Goal: Task Accomplishment & Management: Manage account settings

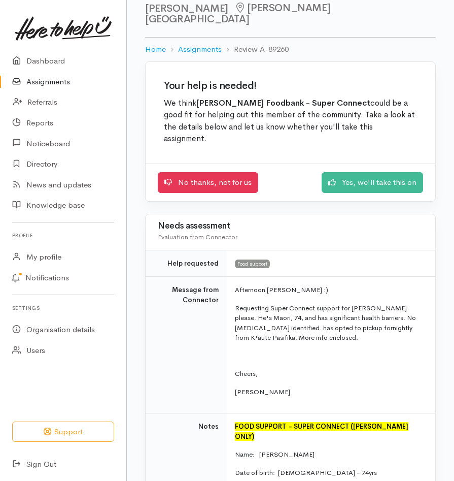
scroll to position [16, 0]
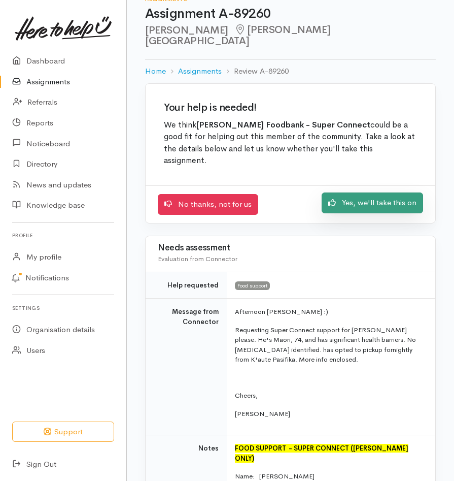
click at [393, 192] on link "Yes, we'll take this on" at bounding box center [373, 202] width 102 height 21
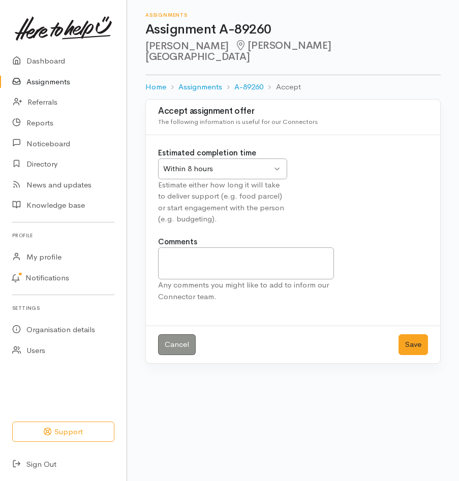
click at [276, 159] on div "Within 8 hours Within 8 hours" at bounding box center [222, 168] width 129 height 21
click at [187, 248] on textarea "Comments" at bounding box center [246, 263] width 176 height 32
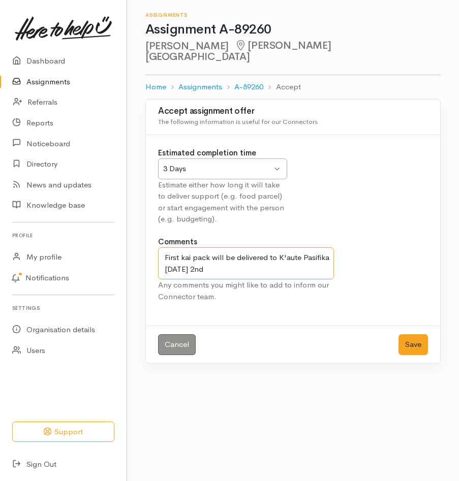
click at [276, 247] on textarea "First kai pack will be delivered to K'aute Pasifika on Thursday 2nd" at bounding box center [246, 263] width 176 height 32
type textarea "First kai pack will be provided to K'aute Pasifika on Thursday 2nd"
click at [411, 337] on button "Save" at bounding box center [412, 344] width 29 height 21
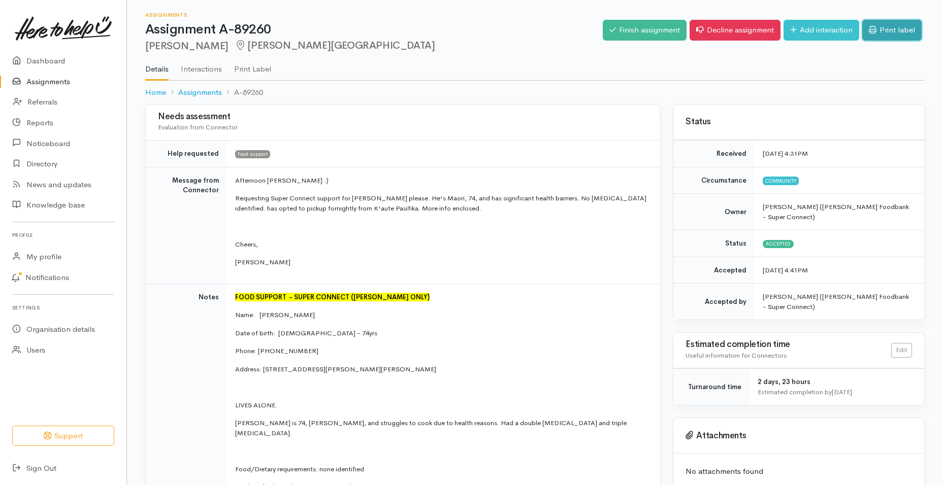
click at [454, 34] on icon at bounding box center [873, 30] width 8 height 8
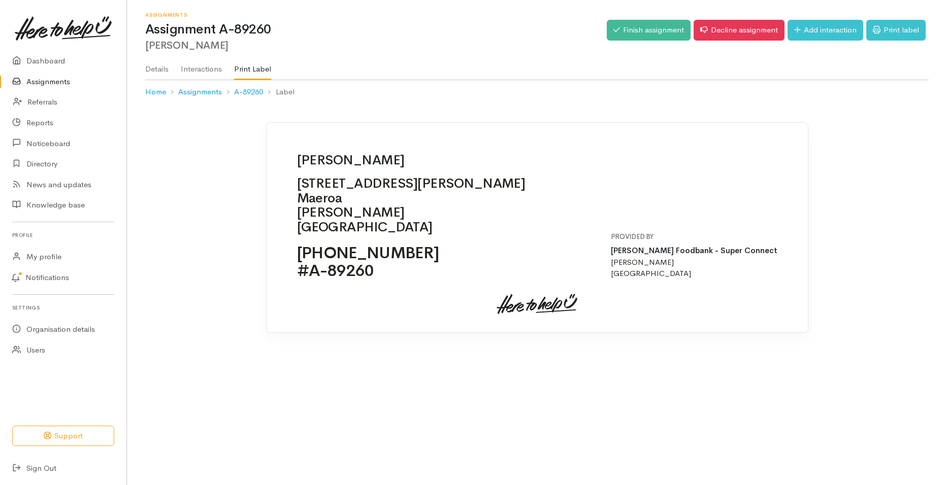
click at [70, 85] on link "Assignments" at bounding box center [63, 82] width 126 height 21
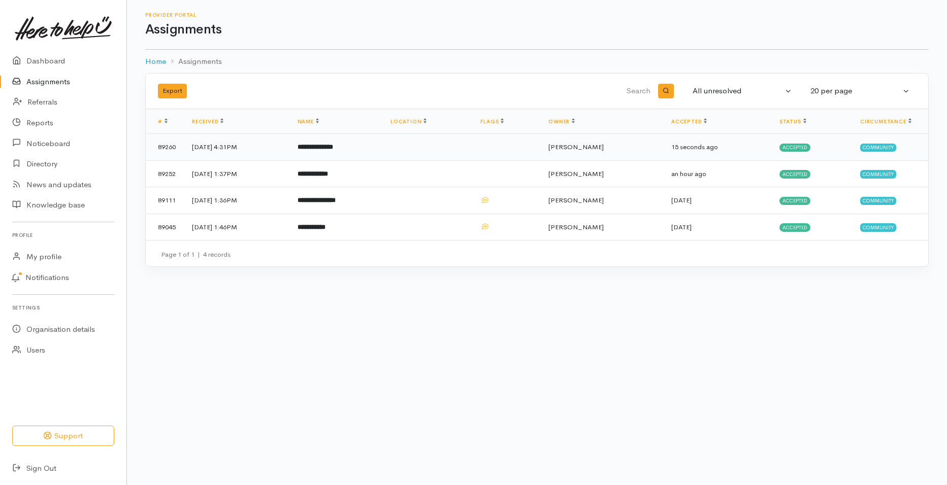
click at [333, 148] on b "**********" at bounding box center [316, 147] width 36 height 7
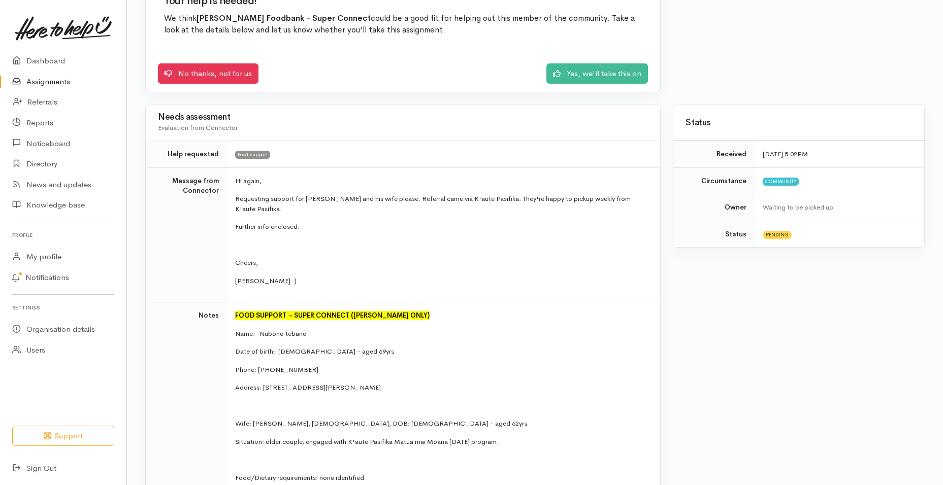
scroll to position [109, 0]
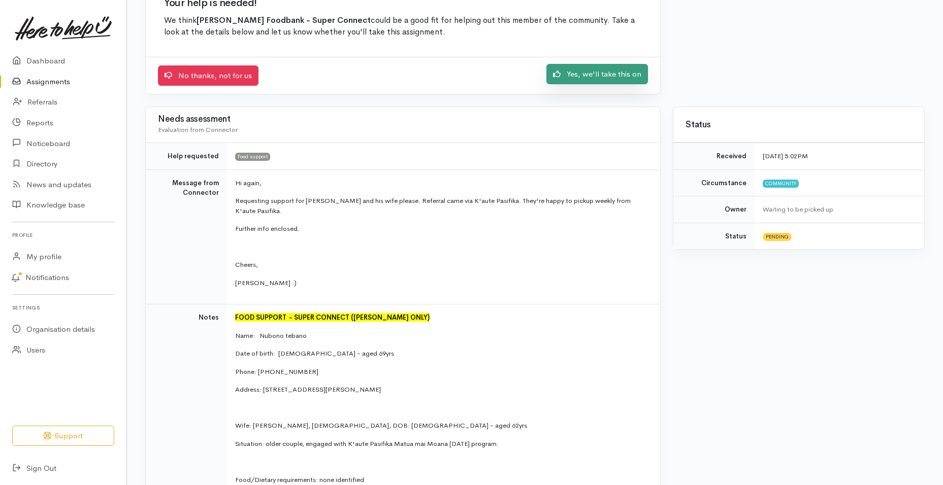
click at [573, 76] on link "Yes, we'll take this on" at bounding box center [597, 74] width 102 height 21
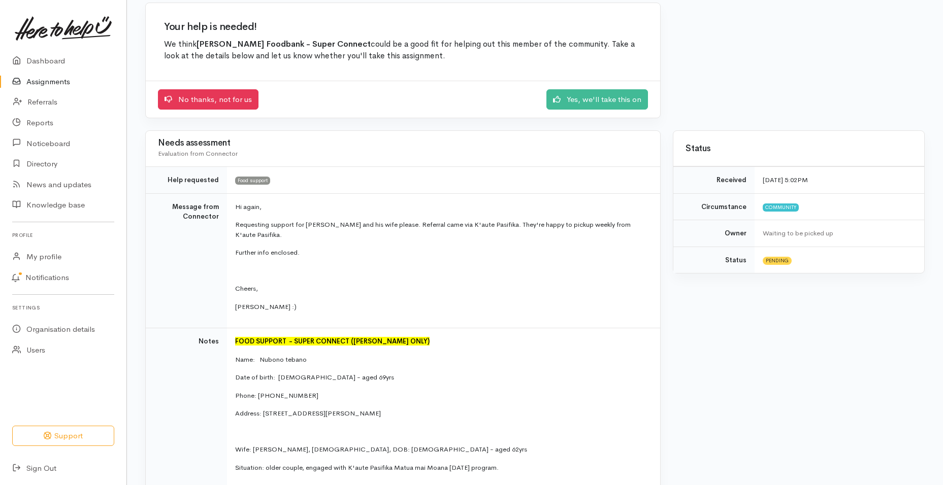
scroll to position [74, 0]
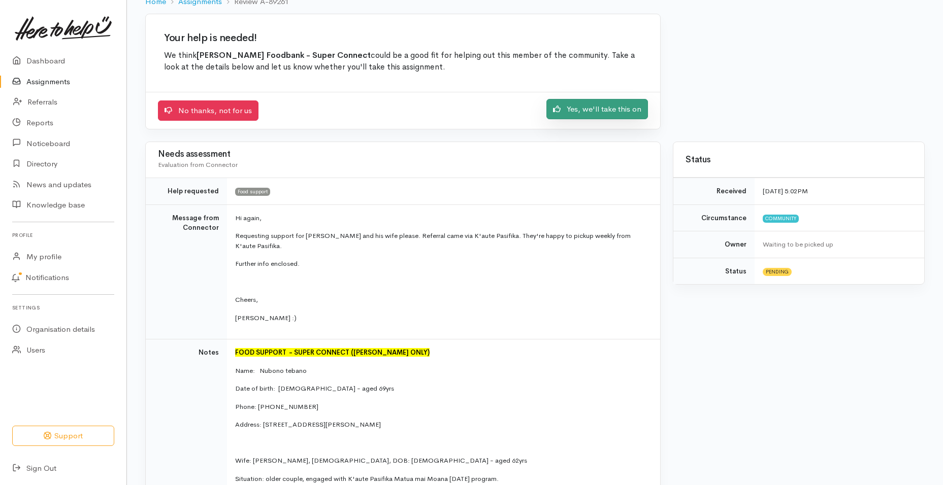
click at [622, 107] on link "Yes, we'll take this on" at bounding box center [597, 109] width 102 height 21
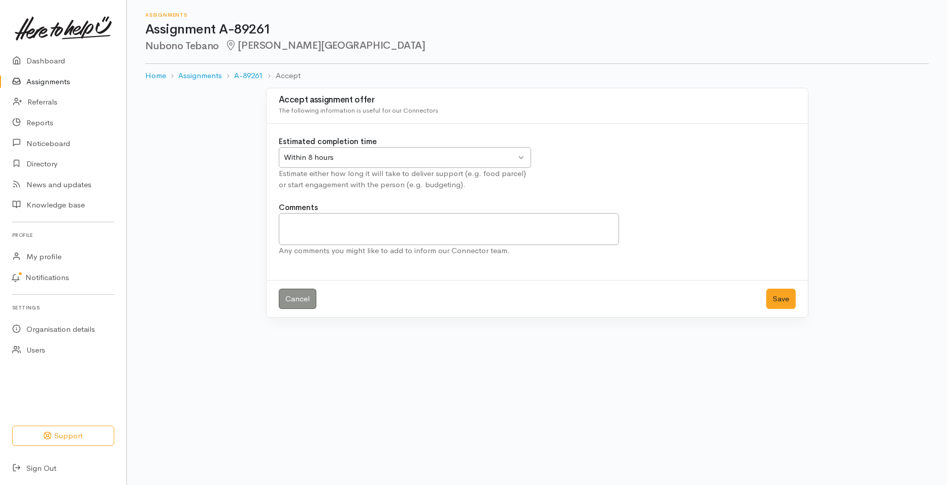
click at [523, 155] on div "Within 8 hours Within 8 hours" at bounding box center [405, 157] width 252 height 21
click at [368, 236] on textarea "Comments" at bounding box center [449, 229] width 341 height 32
type textarea "Will provide via K'aute Pasifika on Thursday"
click at [783, 294] on button "Save" at bounding box center [780, 299] width 29 height 21
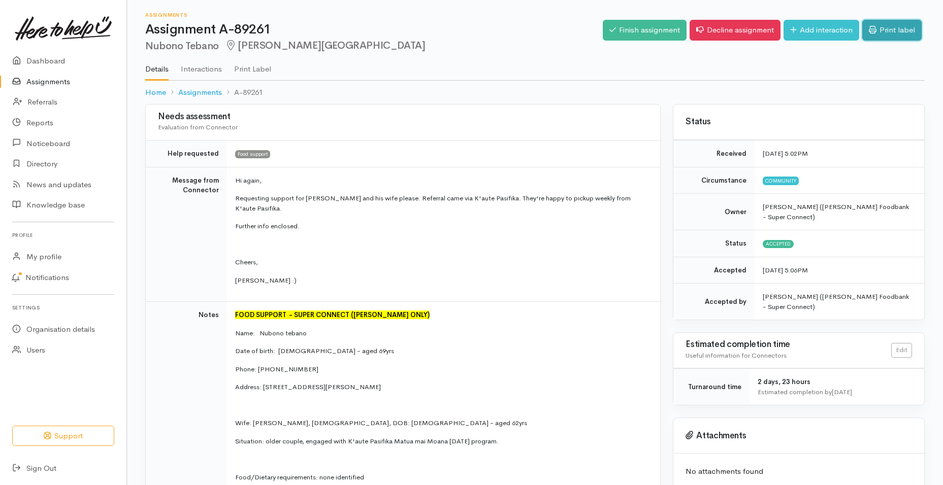
click at [885, 33] on link "Print label" at bounding box center [891, 30] width 59 height 21
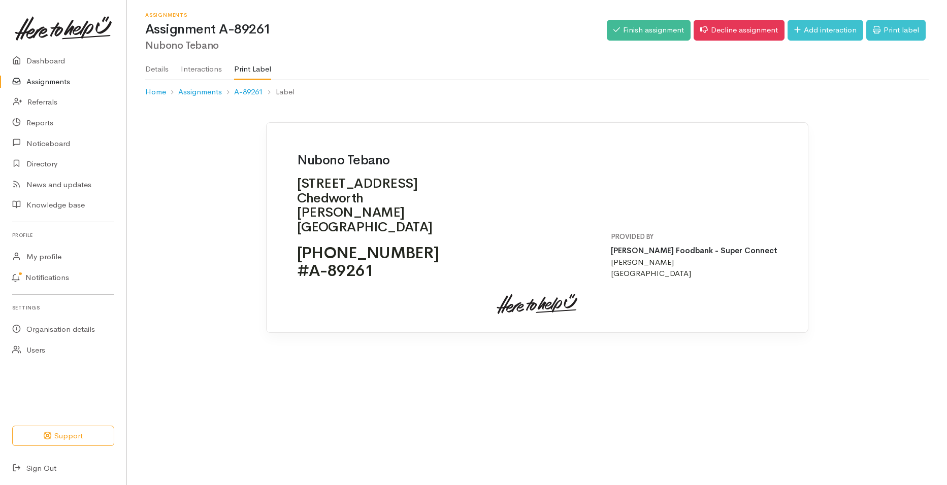
click at [50, 84] on link "Assignments" at bounding box center [63, 82] width 126 height 21
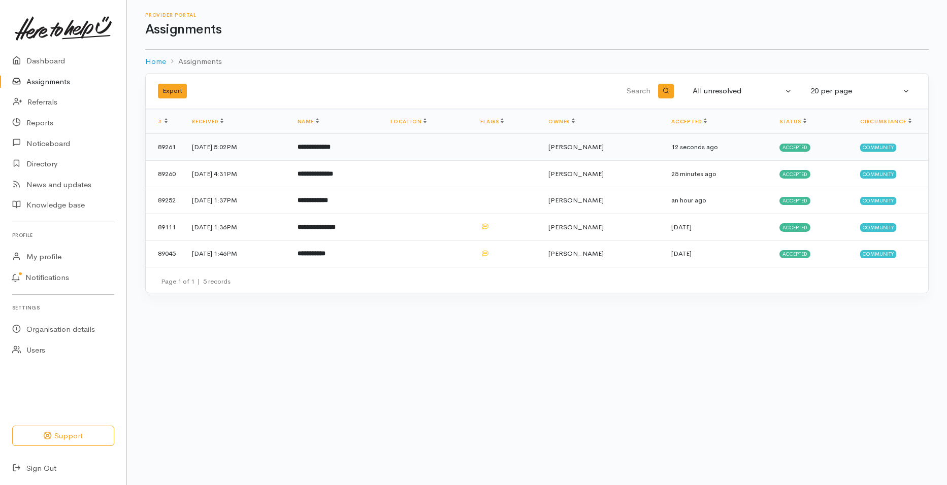
click at [331, 147] on b "**********" at bounding box center [314, 147] width 33 height 7
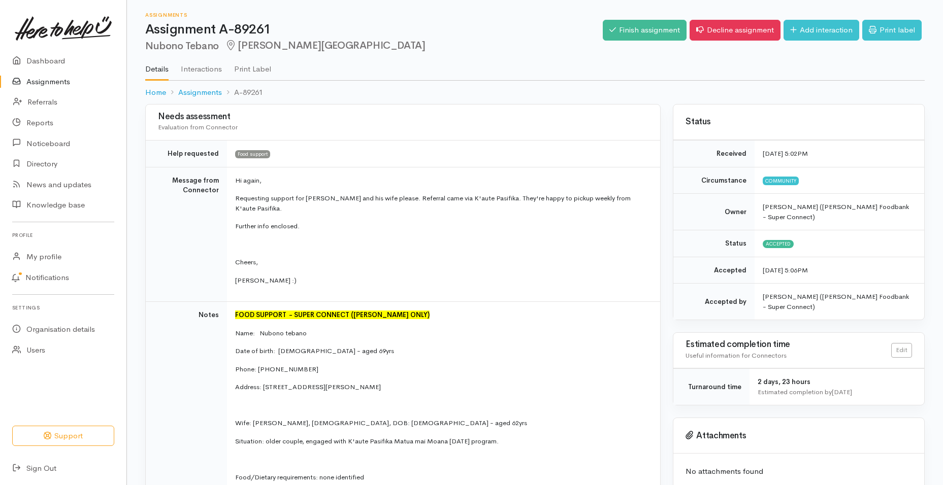
click at [442, 281] on p "[PERSON_NAME] :)" at bounding box center [441, 281] width 413 height 10
click at [434, 303] on td "FOOD SUPPORT  - SUPER CONNECT ([PERSON_NAME] ONLY) Name: Nubono tebano Date of …" at bounding box center [443, 460] width 433 height 317
